Goal: Navigation & Orientation: Find specific page/section

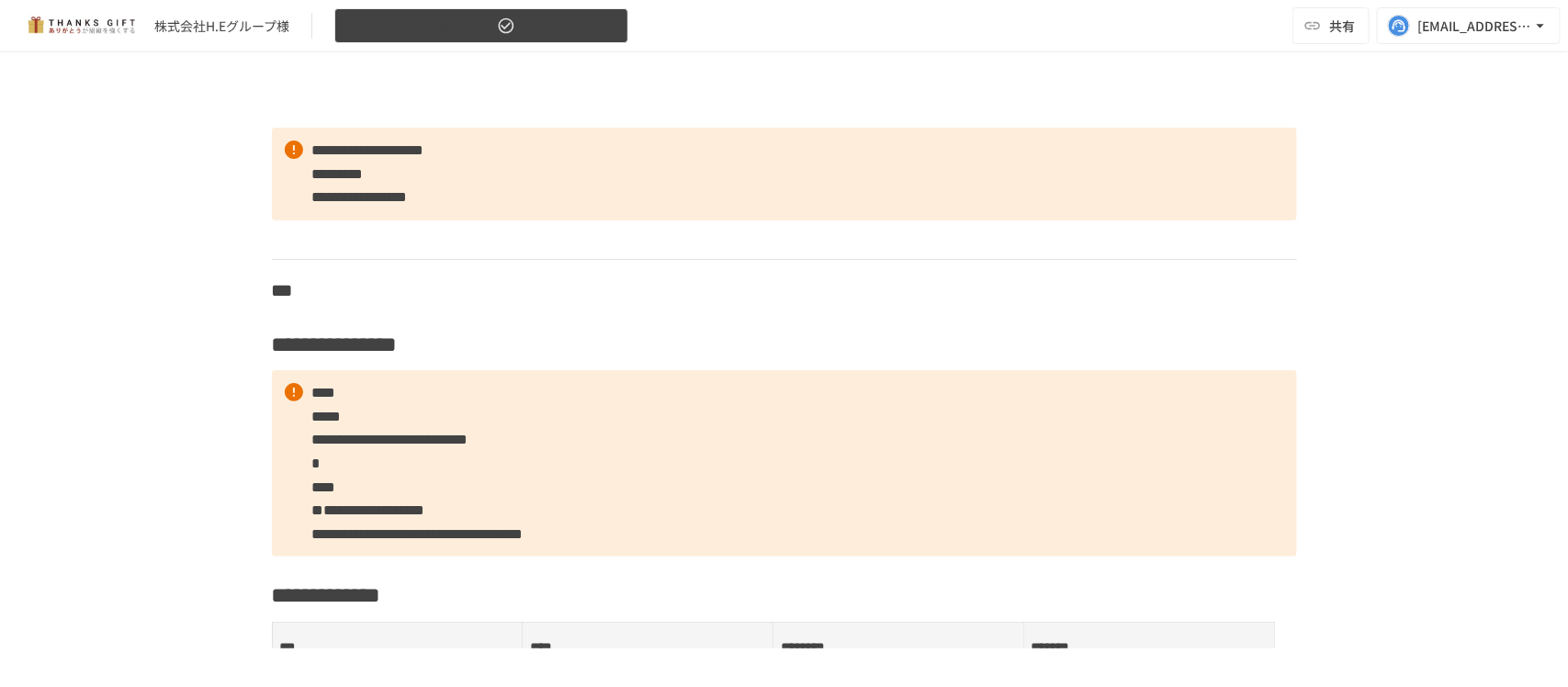
click at [406, 27] on span "【[DATE]】振り返りMTG" at bounding box center [419, 26] width 147 height 23
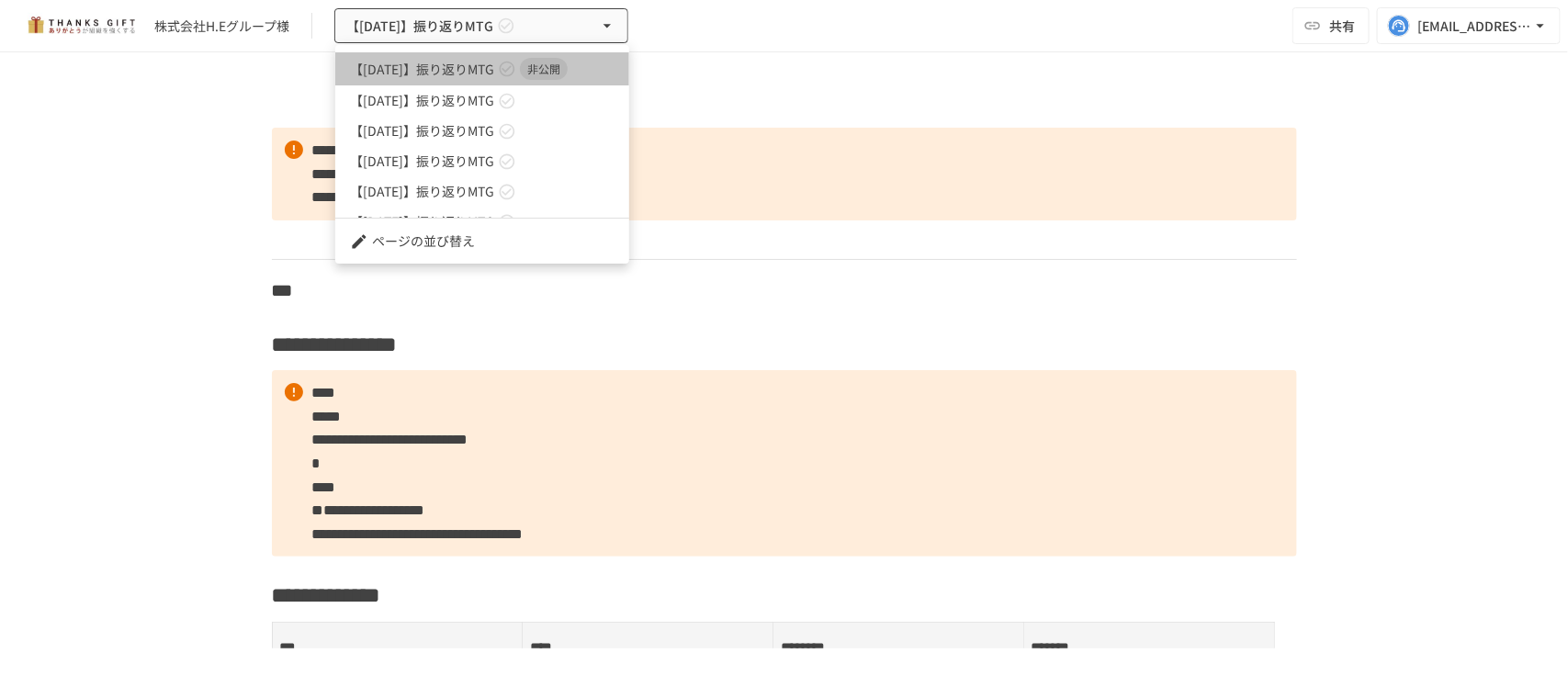
click at [425, 70] on span "【[DATE]】振り返りMTG" at bounding box center [422, 69] width 145 height 20
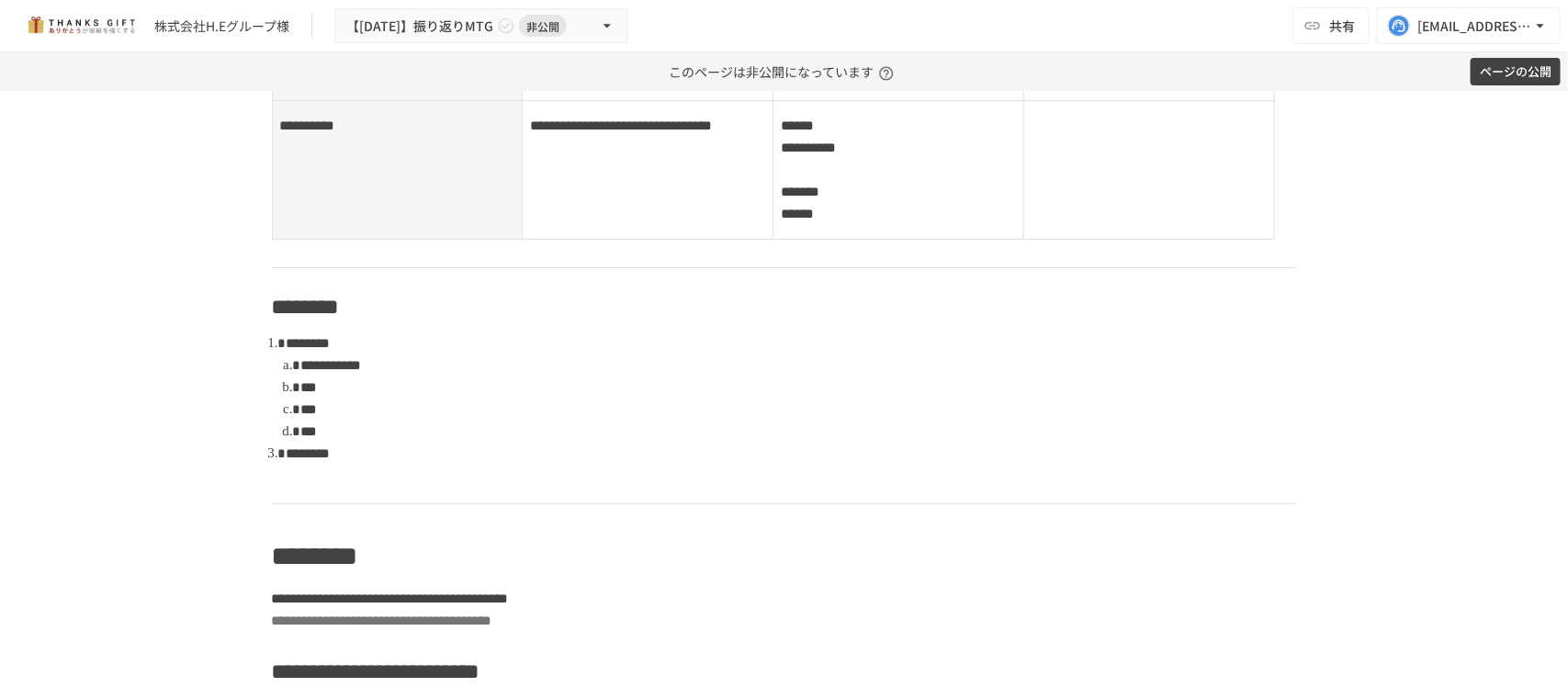
scroll to position [708, 0]
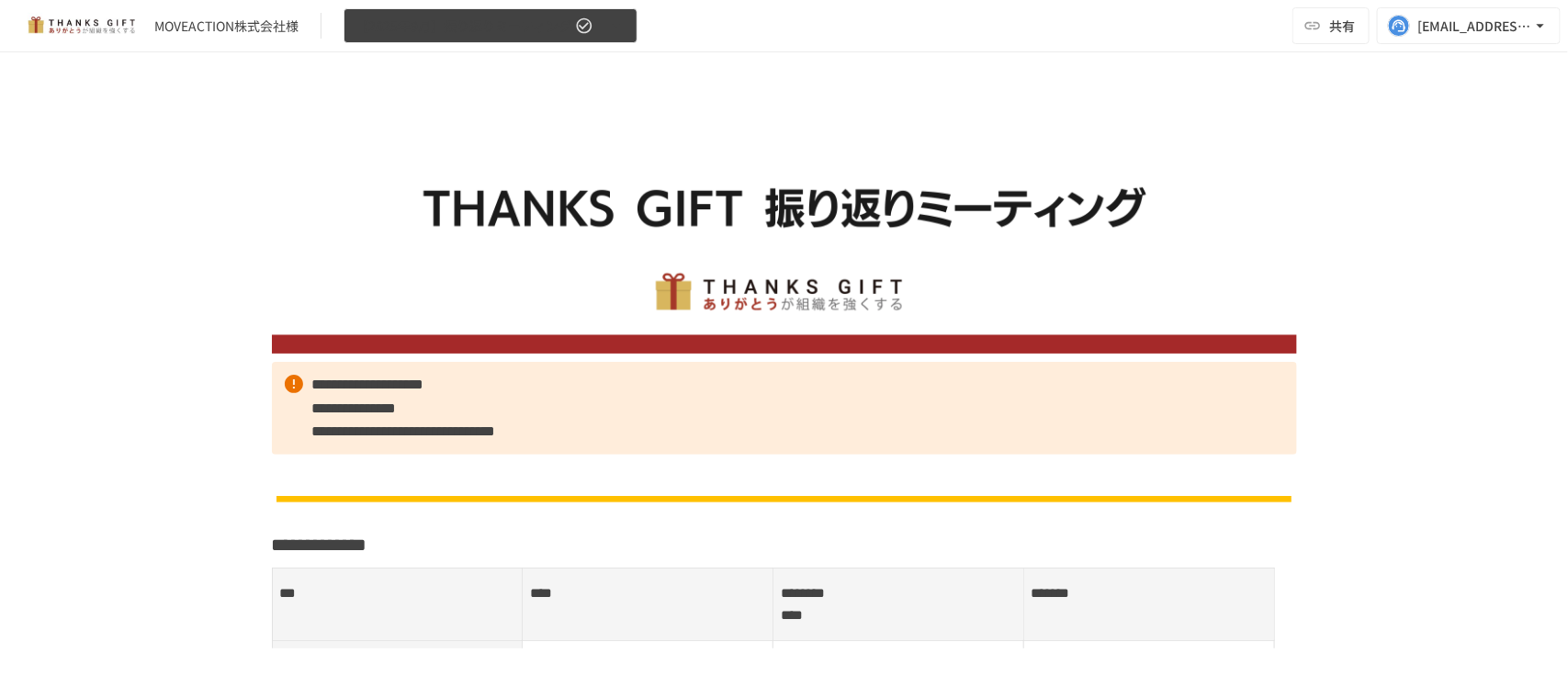
click at [428, 22] on span "【2025年9月】振り返りミーティング" at bounding box center [464, 26] width 216 height 23
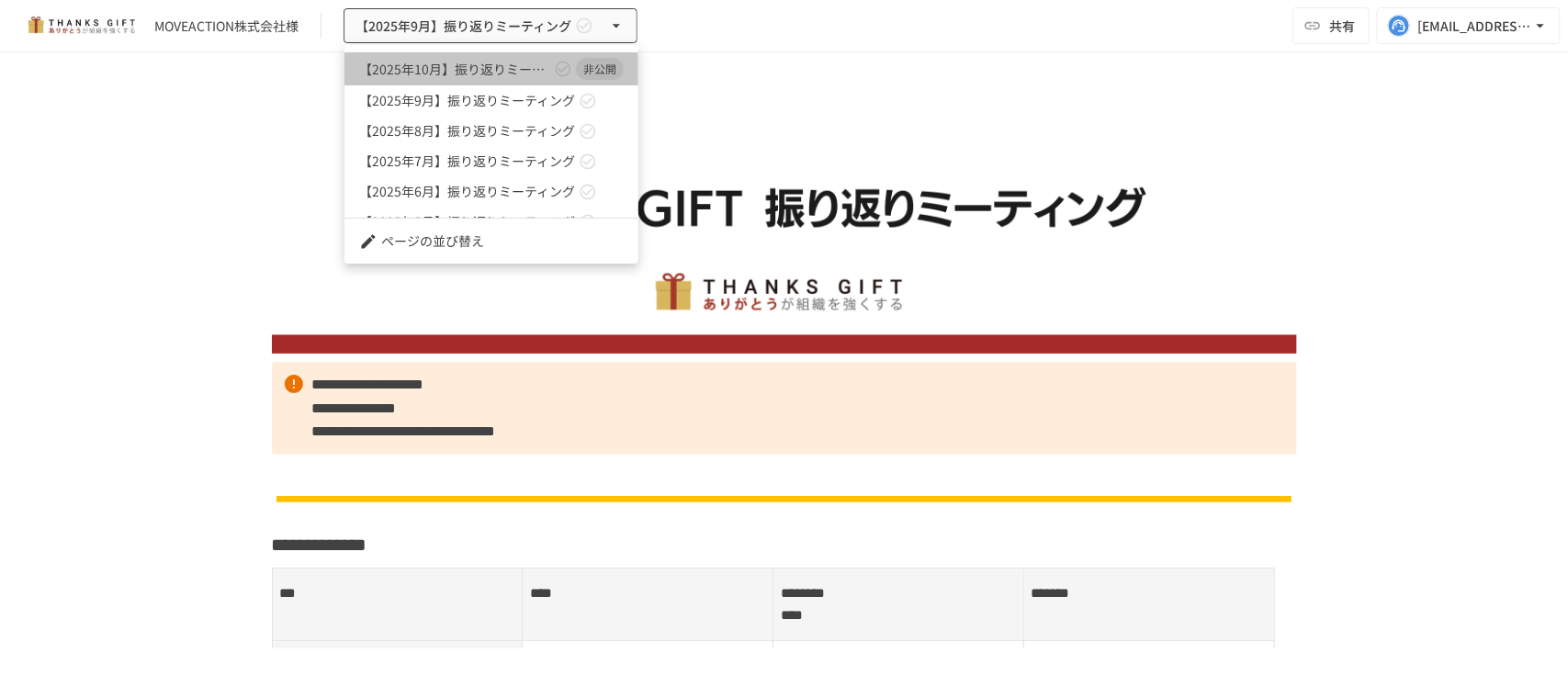
click at [437, 62] on span "【2025年10月】振り返りミーティング" at bounding box center [455, 69] width 191 height 20
